Goal: Understand process/instructions: Learn about a topic

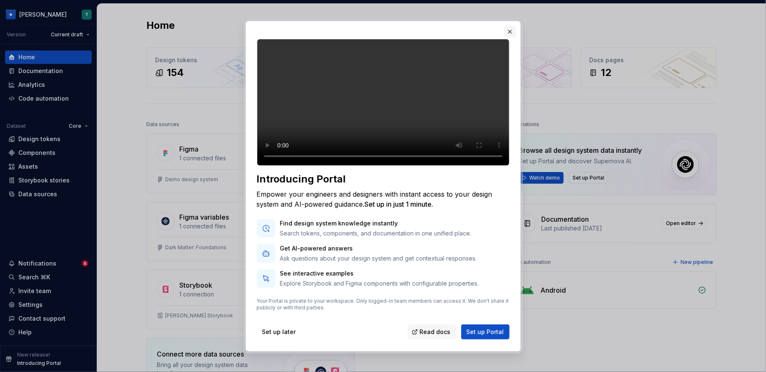
click at [511, 27] on button "button" at bounding box center [510, 32] width 12 height 12
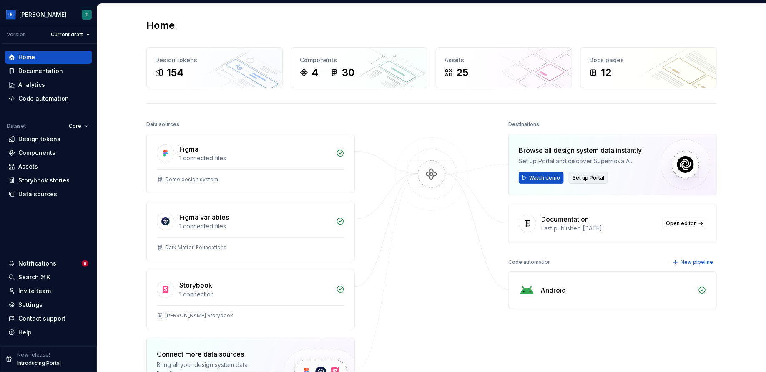
click at [599, 178] on span "Set up Portal" at bounding box center [589, 177] width 32 height 7
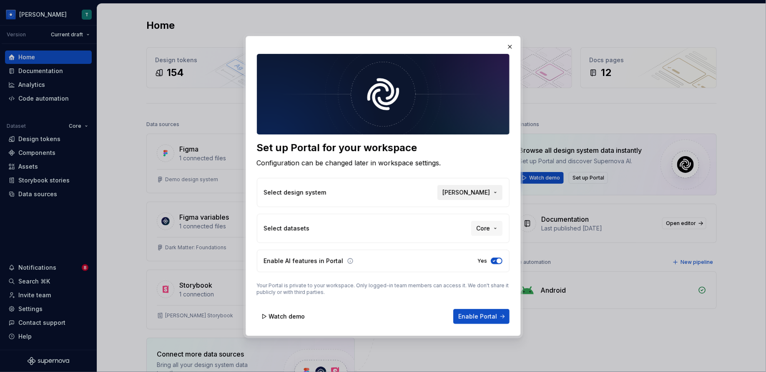
click at [477, 194] on span "[PERSON_NAME]" at bounding box center [467, 192] width 48 height 8
click at [478, 280] on div "[PERSON_NAME]" at bounding box center [464, 277] width 67 height 8
click at [483, 233] on button "Select datasets" at bounding box center [470, 228] width 63 height 15
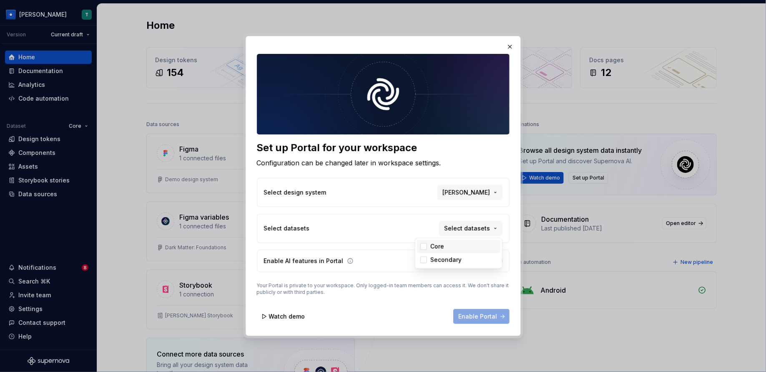
click at [438, 245] on div "Core" at bounding box center [437, 246] width 14 height 8
click at [438, 258] on div "Secondary" at bounding box center [446, 259] width 31 height 8
click at [441, 305] on div "Set up Portal for your workspace Configuration can be changed later in workspac…" at bounding box center [383, 186] width 766 height 372
click at [470, 314] on span "Enable Portal" at bounding box center [478, 316] width 39 height 8
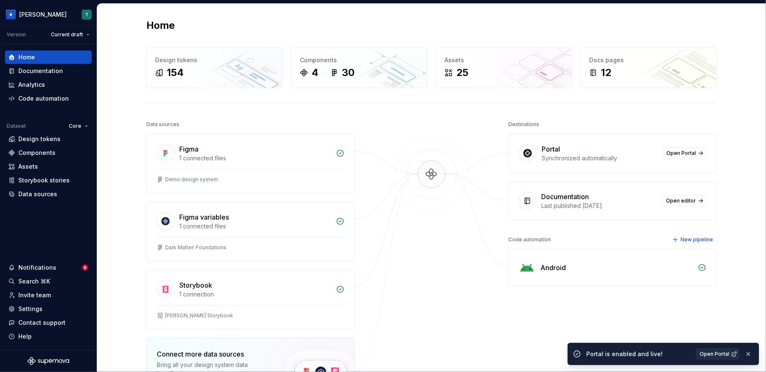
click at [701, 354] on link "Open Portal" at bounding box center [718, 354] width 44 height 12
click at [62, 199] on div "Data sources" at bounding box center [48, 193] width 87 height 13
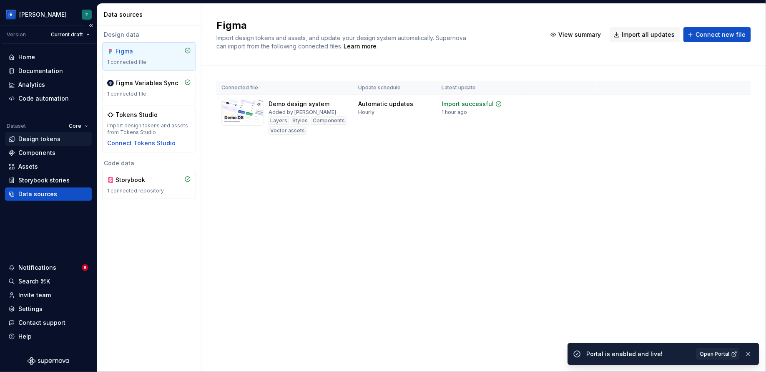
click at [69, 136] on div "Design tokens" at bounding box center [48, 139] width 80 height 8
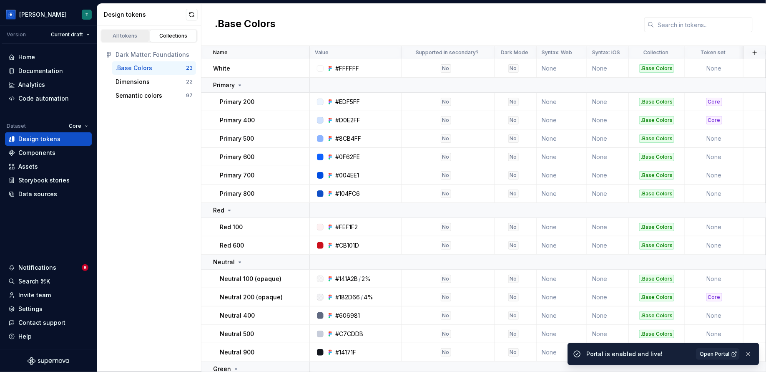
click at [136, 30] on link "All tokens" at bounding box center [125, 36] width 48 height 13
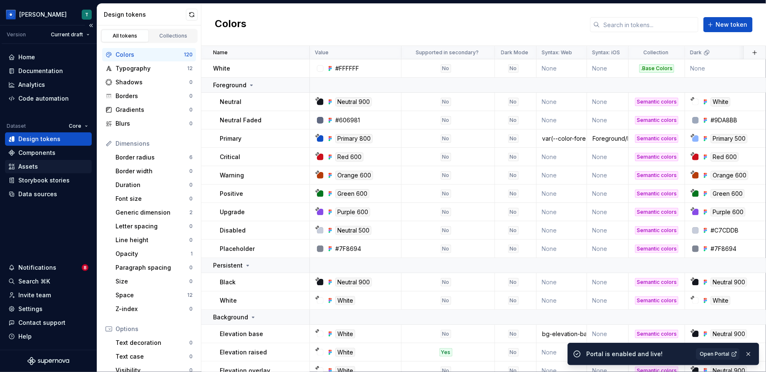
click at [40, 169] on div "Assets" at bounding box center [48, 166] width 80 height 8
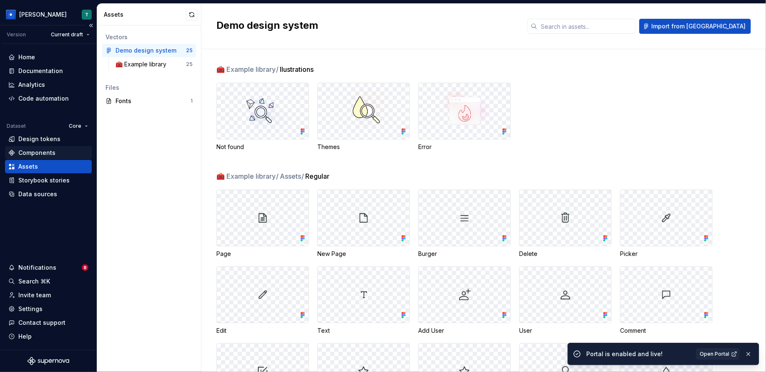
click at [66, 151] on div "Components" at bounding box center [48, 152] width 80 height 8
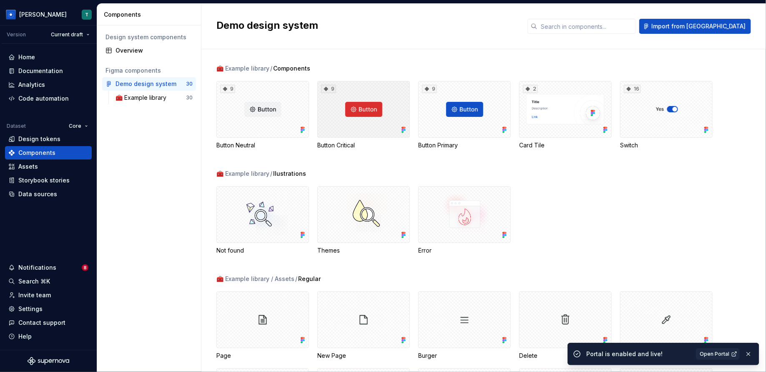
click at [365, 118] on div "9" at bounding box center [363, 109] width 93 height 57
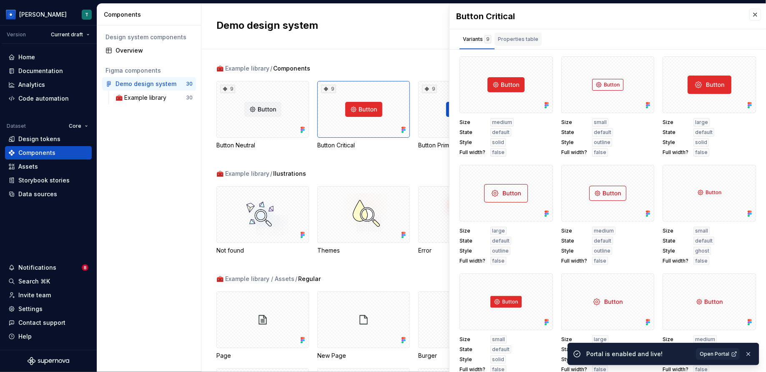
click at [517, 41] on div "Properties table" at bounding box center [518, 39] width 40 height 8
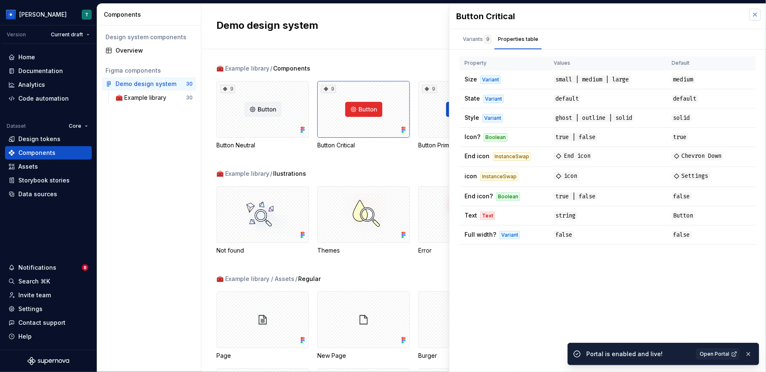
click at [758, 13] on button "button" at bounding box center [756, 15] width 12 height 12
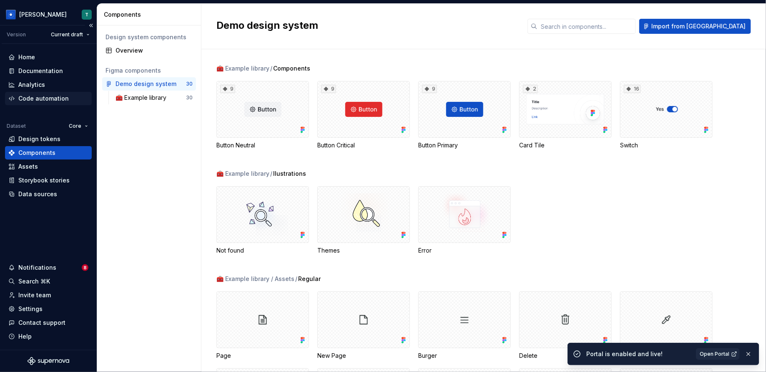
click at [56, 100] on div "Code automation" at bounding box center [43, 98] width 50 height 8
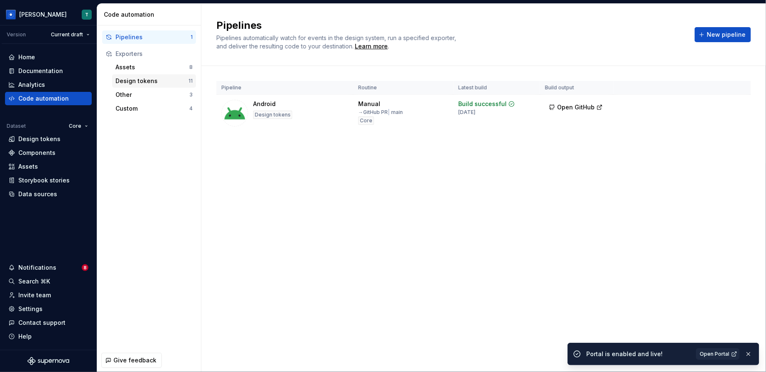
click at [180, 83] on div "Design tokens" at bounding box center [152, 81] width 73 height 8
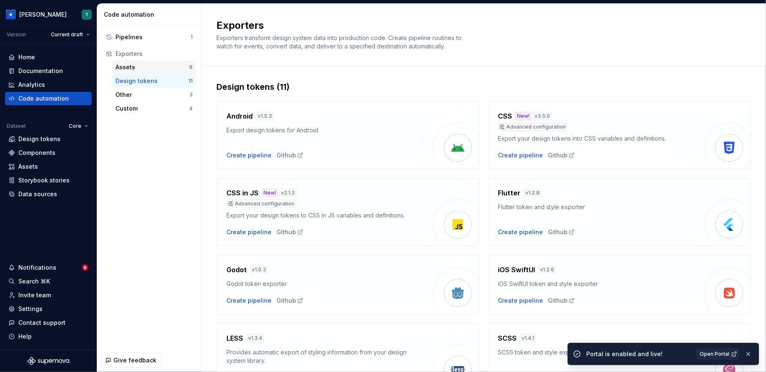
click at [179, 70] on div "Assets" at bounding box center [153, 67] width 74 height 8
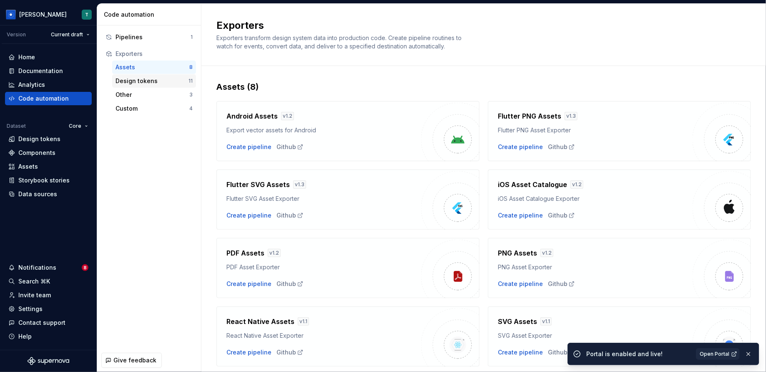
click at [177, 77] on div "Design tokens" at bounding box center [152, 81] width 73 height 8
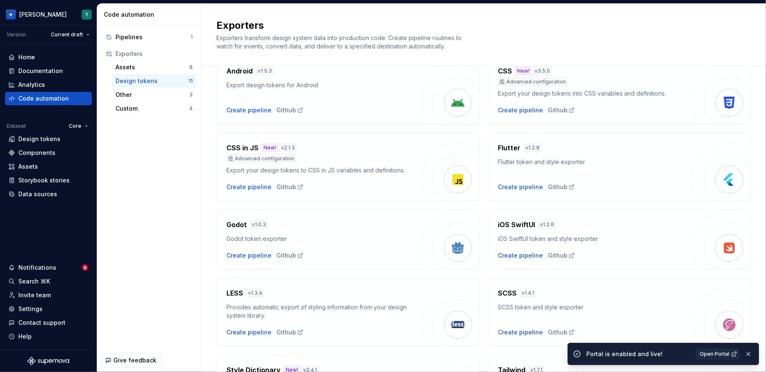
scroll to position [32, 0]
